Goal: Navigation & Orientation: Find specific page/section

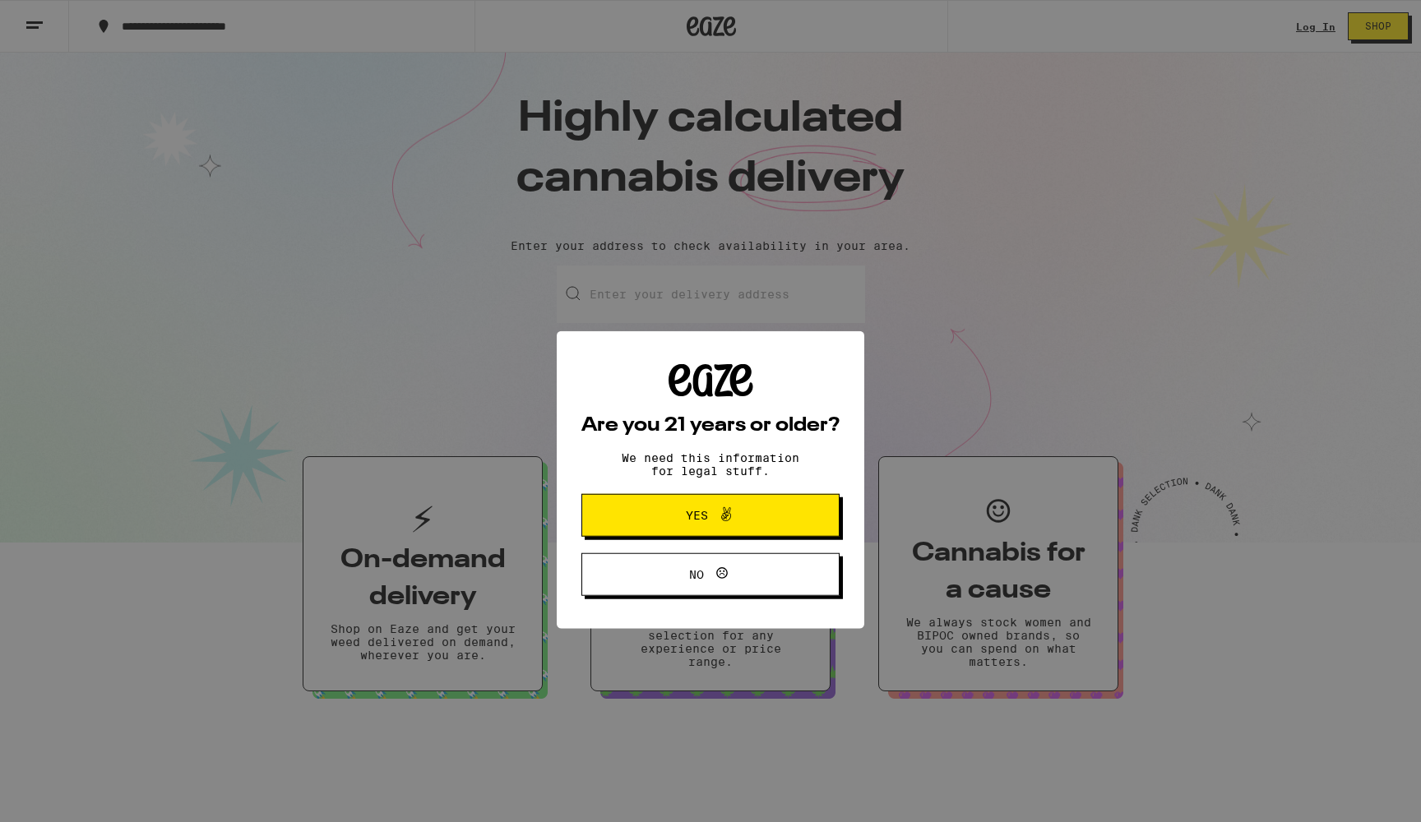
click at [616, 447] on button "Yes" at bounding box center [710, 446] width 258 height 43
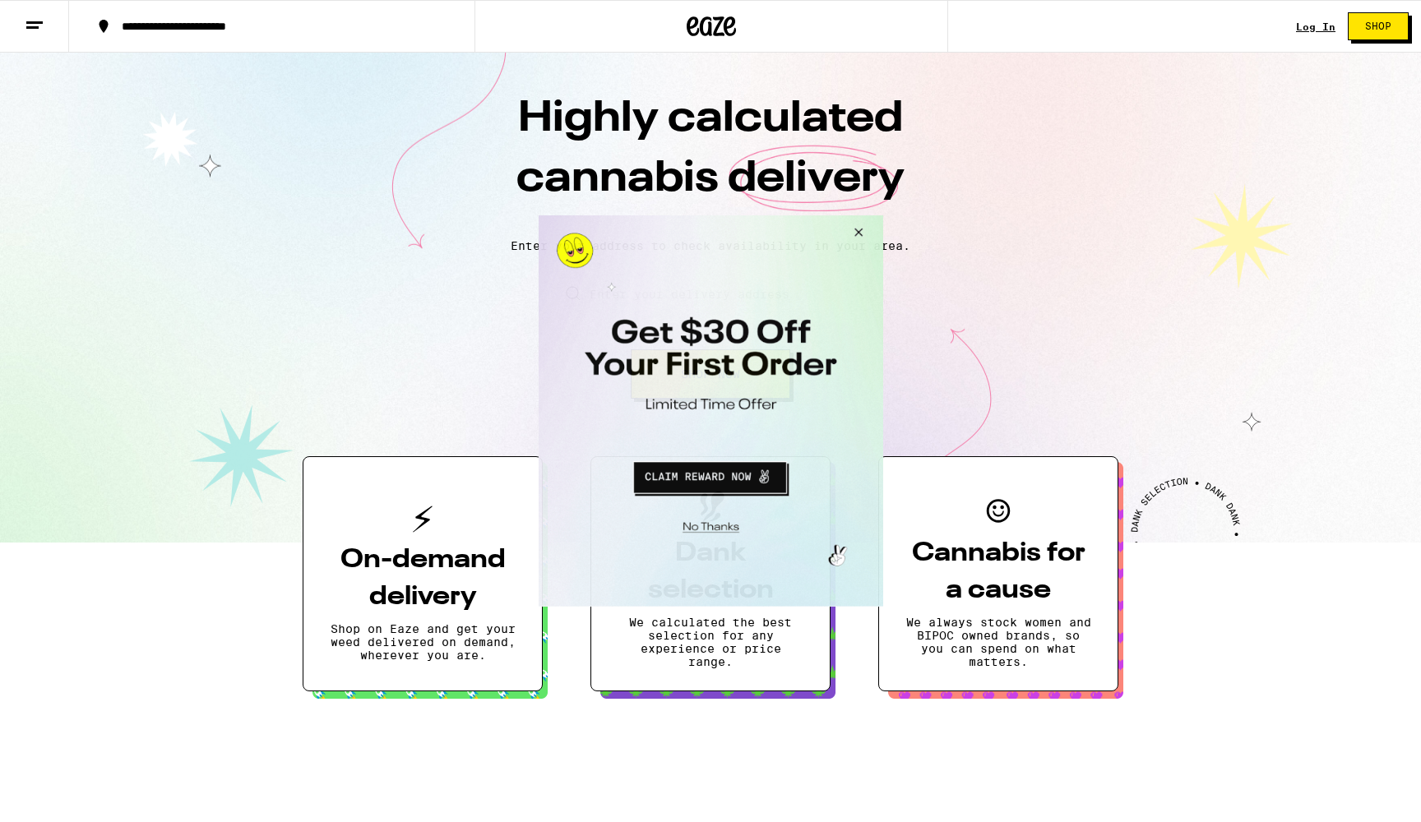
click at [858, 229] on button "Close Modal" at bounding box center [855, 234] width 44 height 39
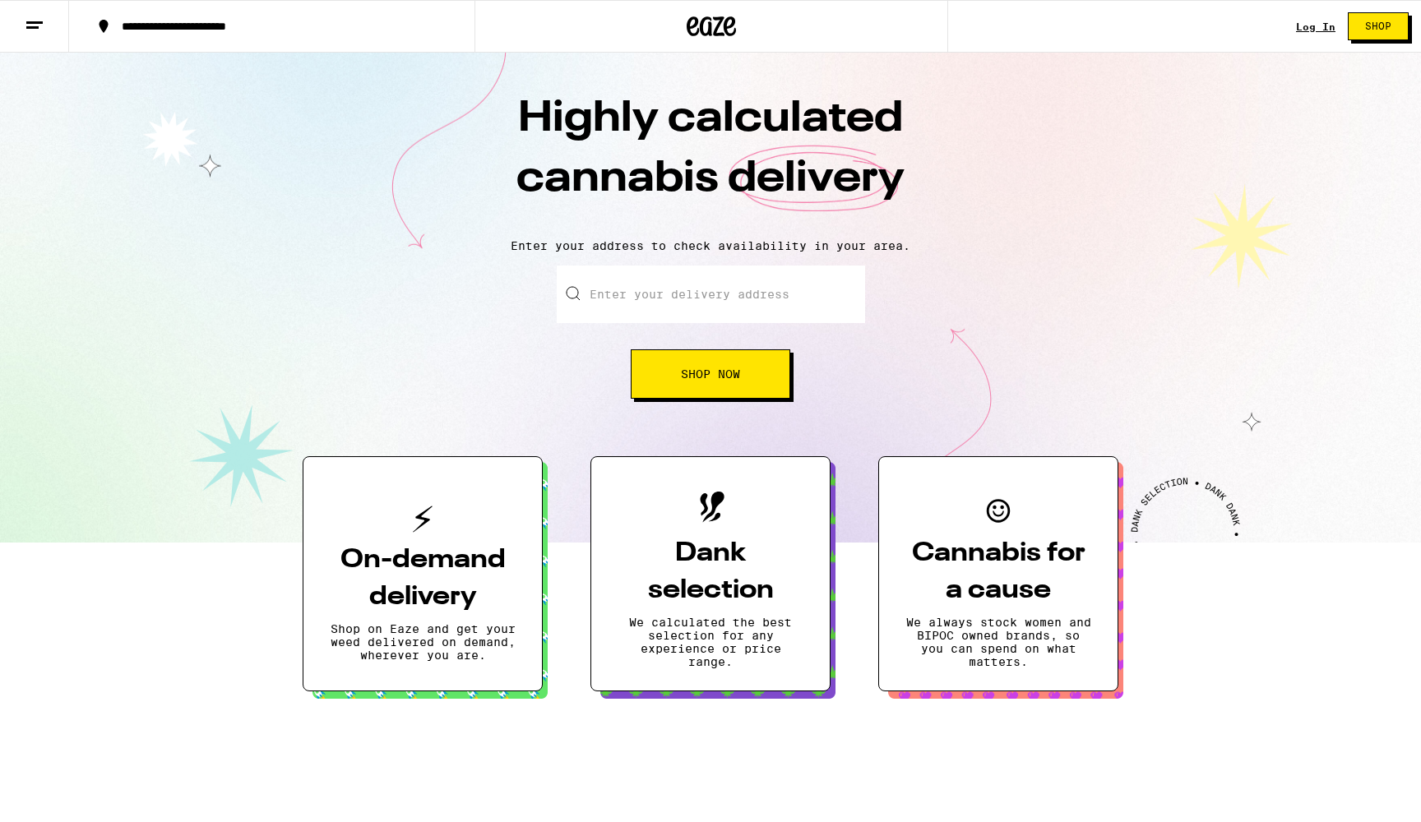
click at [35, 35] on button at bounding box center [34, 27] width 69 height 52
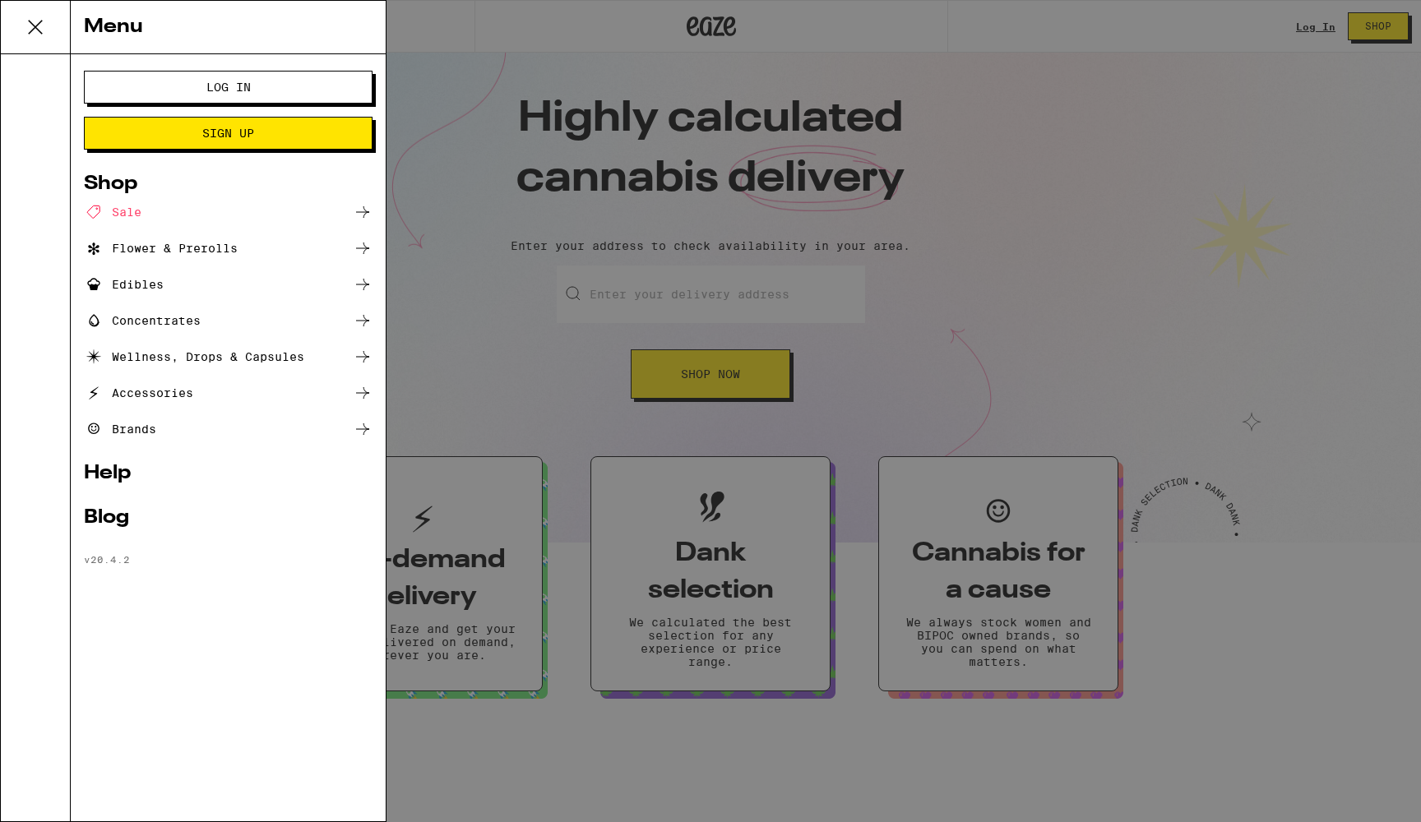
click at [182, 428] on div "Brands" at bounding box center [228, 429] width 289 height 20
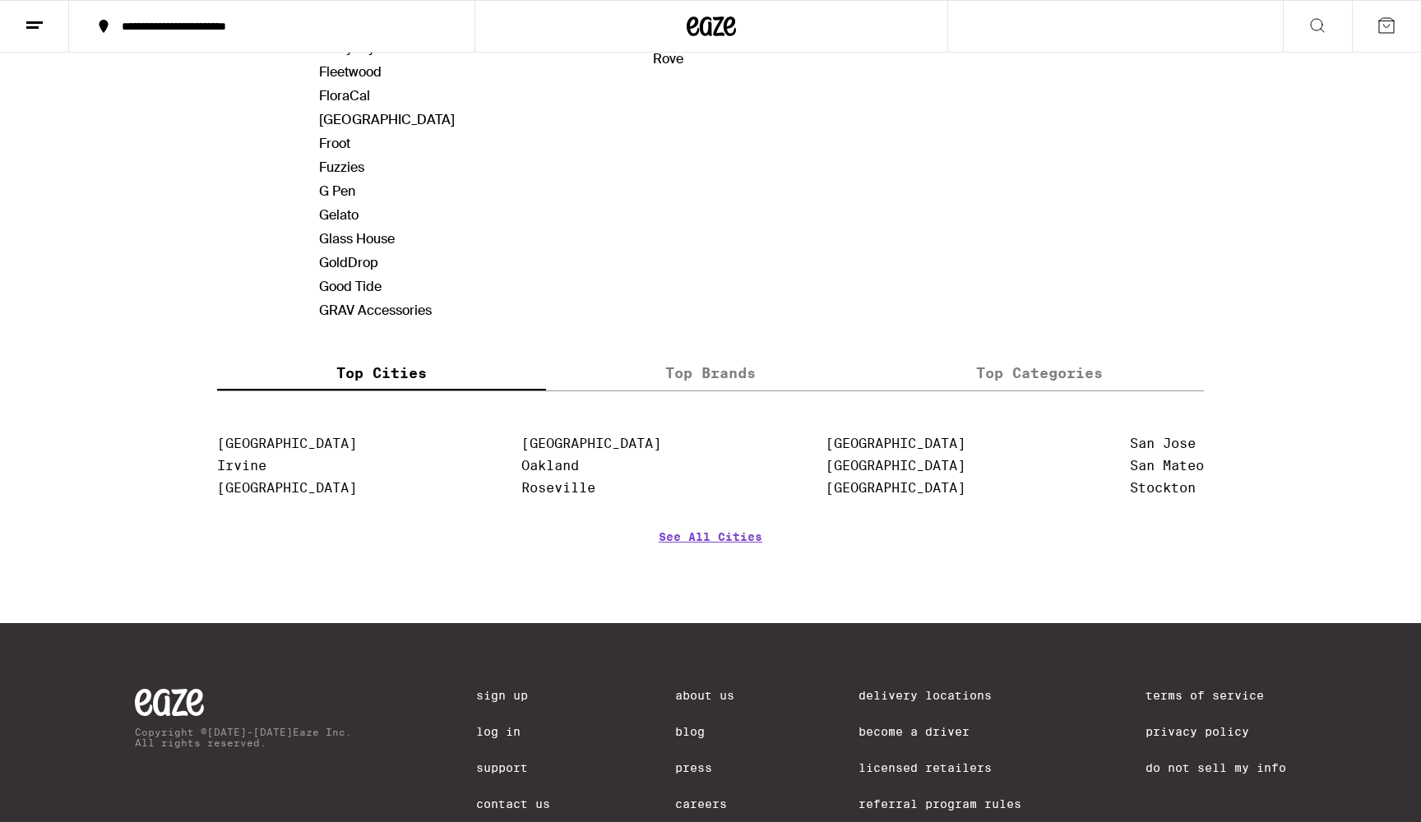
scroll to position [1144, 0]
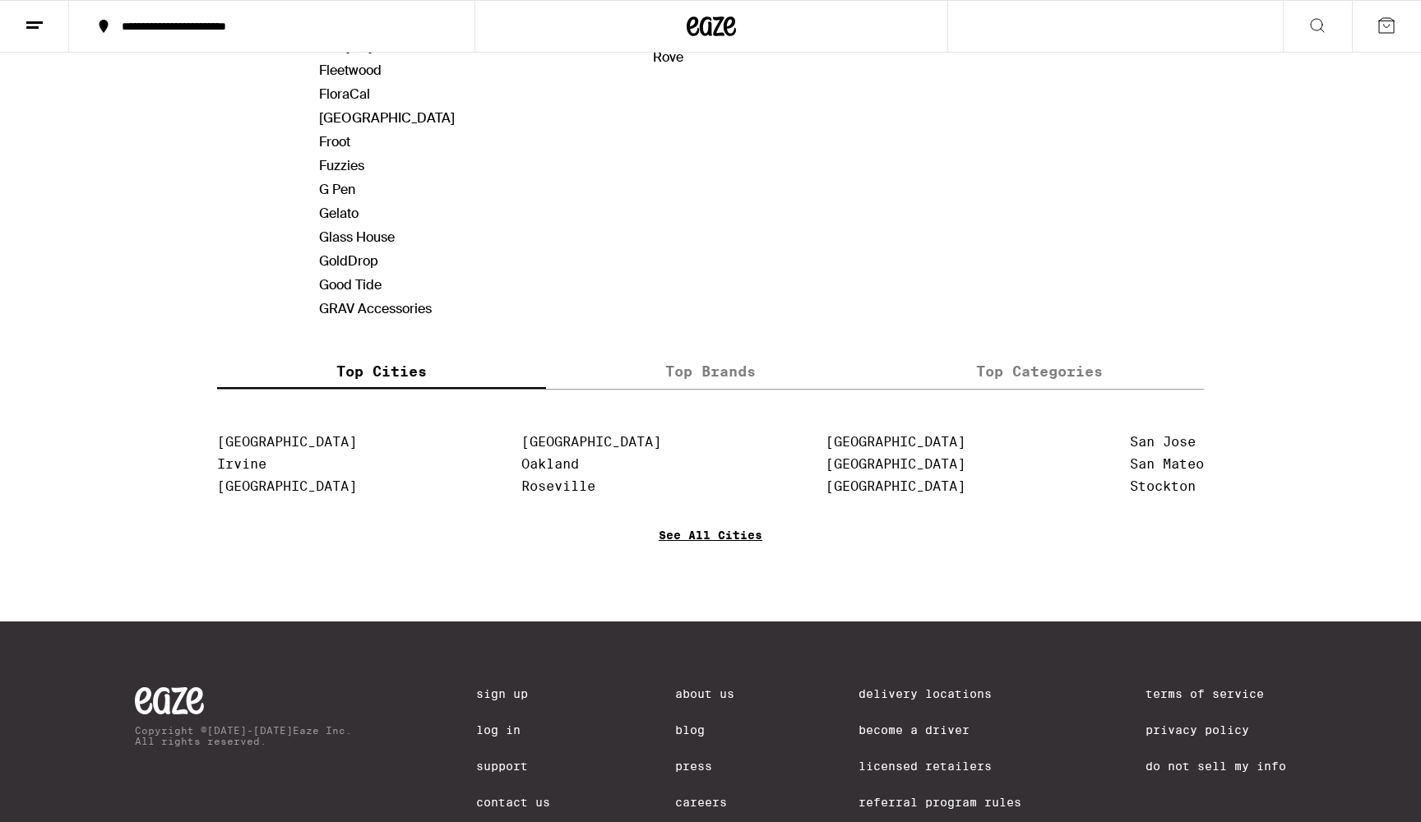
click at [734, 548] on link "See All Cities" at bounding box center [711, 559] width 104 height 61
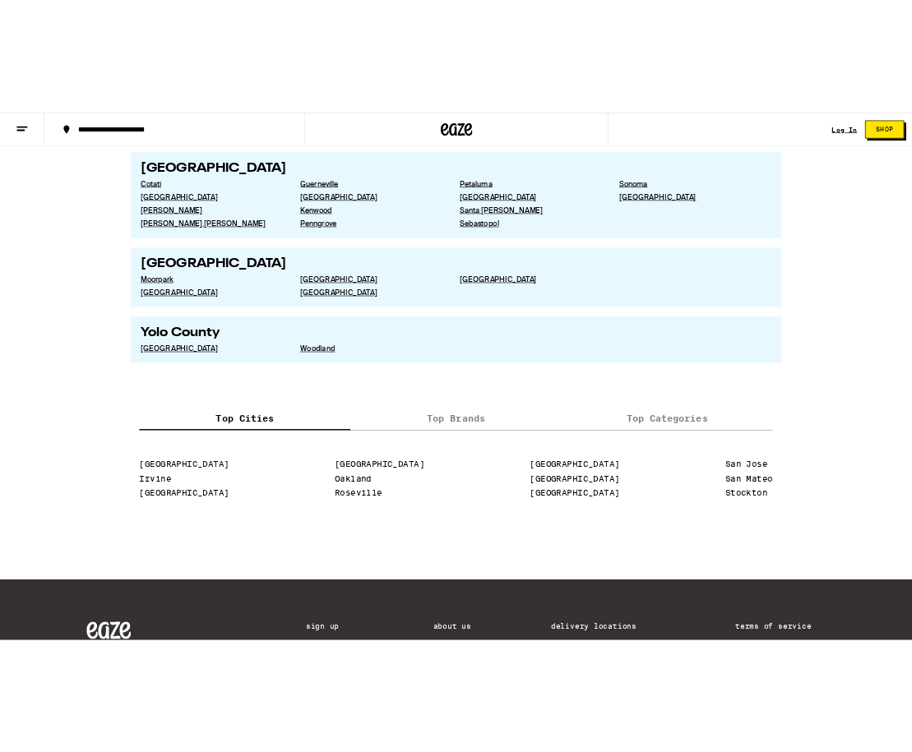
scroll to position [3110, 0]
